Goal: Book appointment/travel/reservation

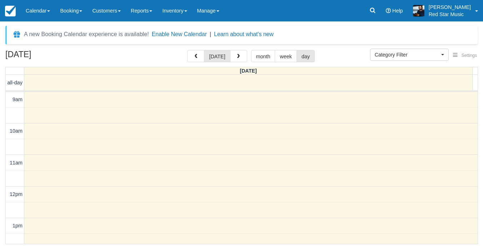
select select
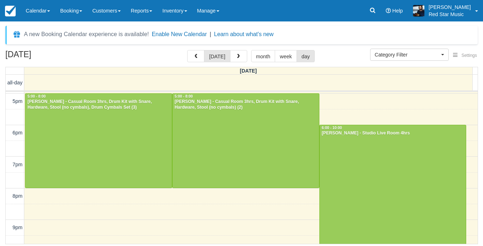
scroll to position [258, 0]
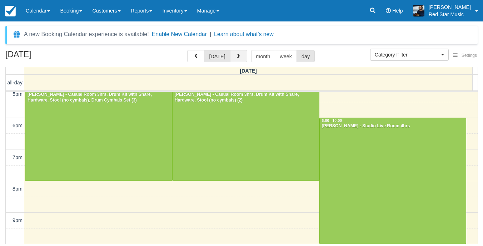
drag, startPoint x: 238, startPoint y: 57, endPoint x: 237, endPoint y: 65, distance: 8.3
click at [238, 57] on span "button" at bounding box center [238, 56] width 5 height 5
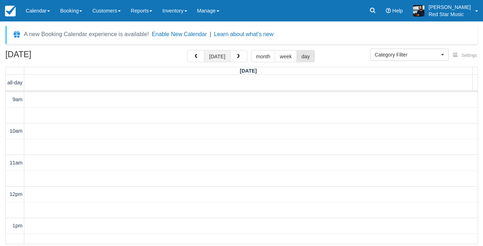
click at [221, 59] on button "[DATE]" at bounding box center [217, 56] width 26 height 12
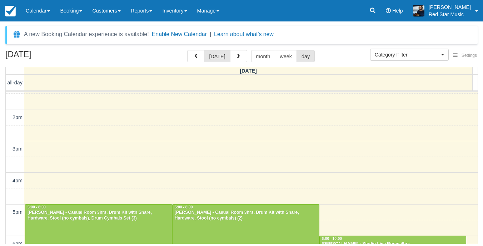
scroll to position [242, 0]
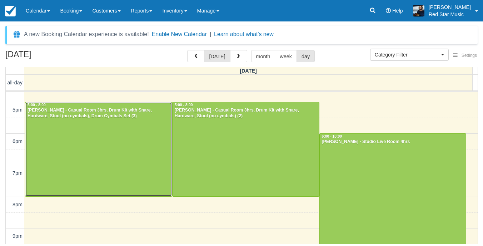
click at [99, 147] on div at bounding box center [98, 149] width 147 height 94
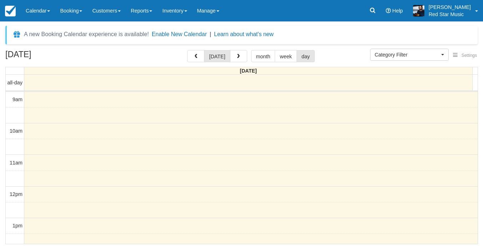
select select
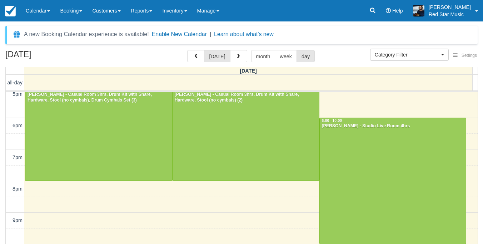
scroll to position [222, 0]
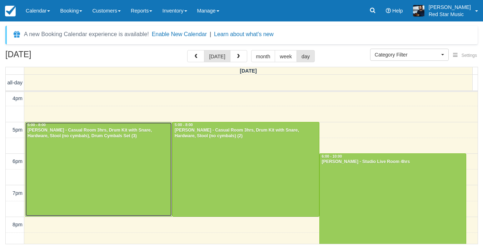
click at [145, 195] on div at bounding box center [98, 169] width 147 height 94
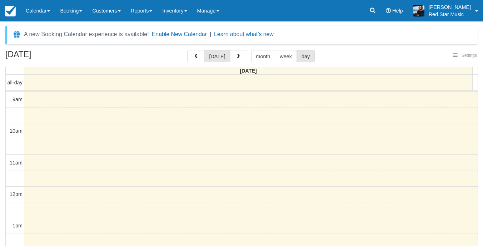
select select
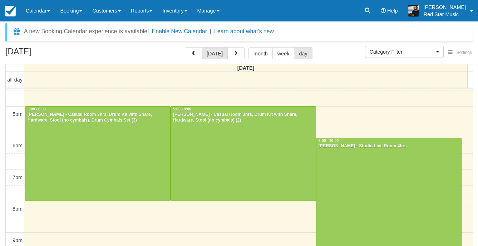
scroll to position [23, 0]
